Goal: Task Accomplishment & Management: Manage account settings

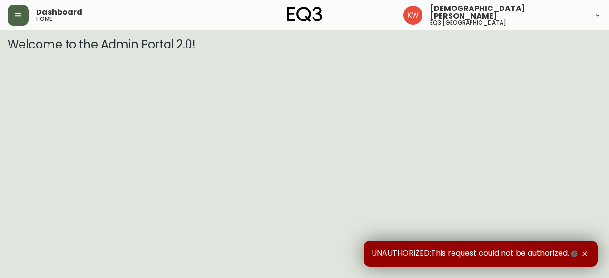
click at [21, 16] on icon "button" at bounding box center [18, 15] width 8 height 8
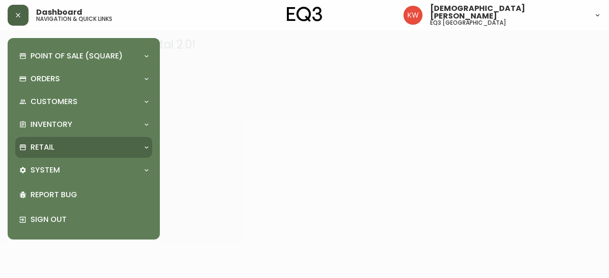
click at [134, 148] on div "Retail" at bounding box center [79, 147] width 120 height 10
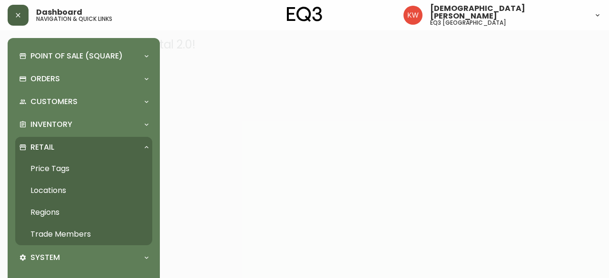
click at [73, 233] on link "Trade Members" at bounding box center [83, 235] width 137 height 22
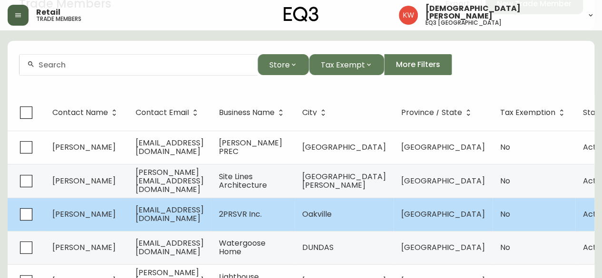
scroll to position [190, 0]
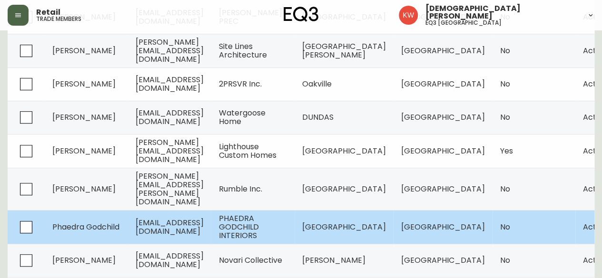
click at [204, 219] on span "[EMAIL_ADDRESS][DOMAIN_NAME]" at bounding box center [170, 226] width 68 height 19
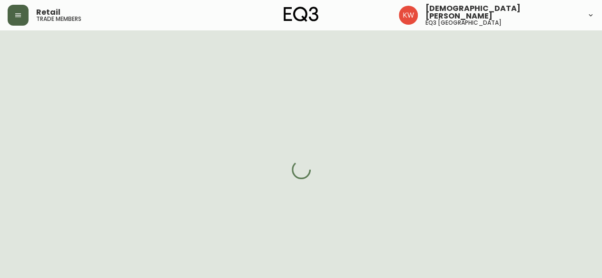
select select "AB"
select select "CA"
select select "CA_EN"
select select "Outreach from a Trade Rep"
select select "Interior Designer"
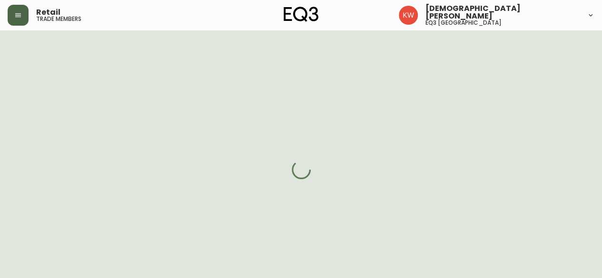
select select "false"
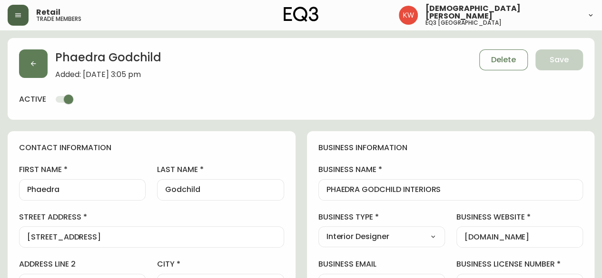
type input "EQ3 [GEOGRAPHIC_DATA]"
select select "cjw10z96m00006gs08l3o91tv"
